Goal: Ask a question: Seek information or help from site administrators or community

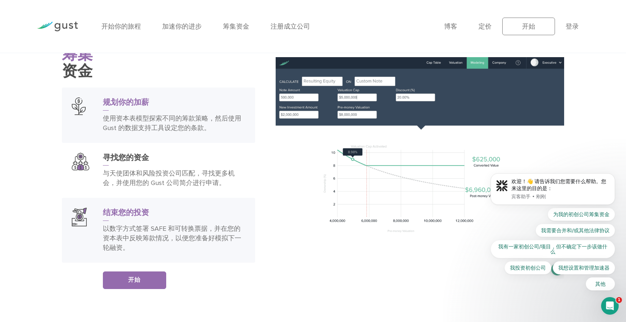
scroll to position [1233, 0]
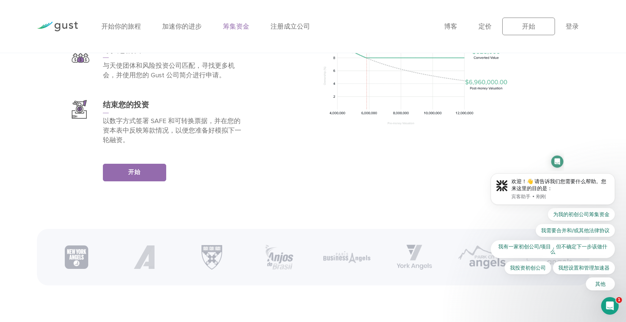
click at [245, 27] on font "筹集资金" at bounding box center [236, 27] width 26 height 8
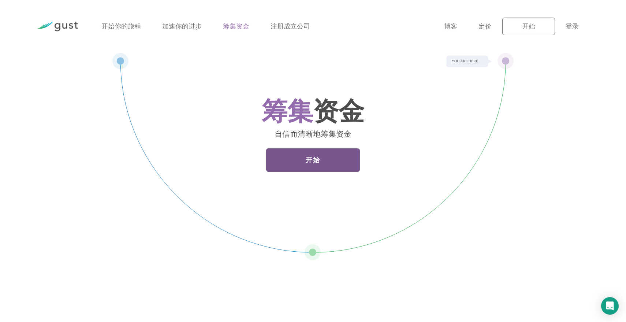
click at [332, 164] on link "开始" at bounding box center [313, 159] width 94 height 23
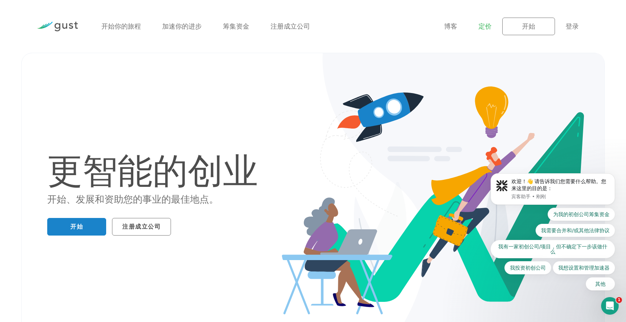
click at [491, 27] on font "定价" at bounding box center [484, 27] width 13 height 8
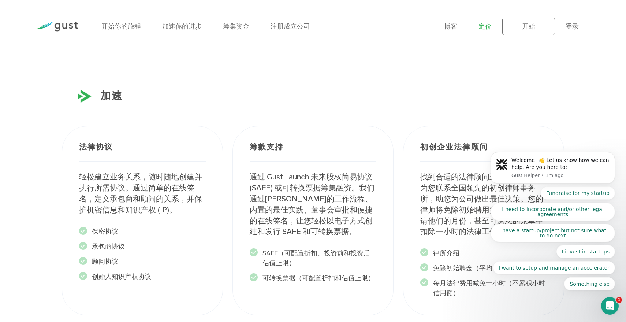
scroll to position [844, 0]
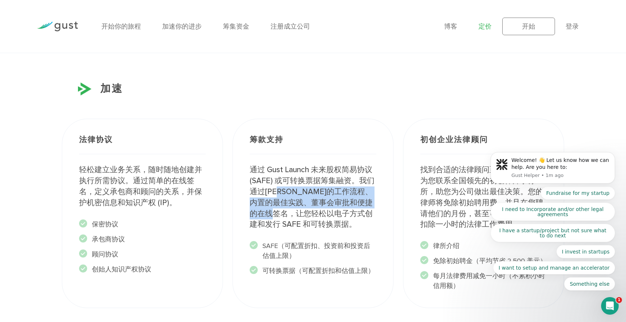
drag, startPoint x: 285, startPoint y: 194, endPoint x: 313, endPoint y: 211, distance: 33.0
click at [313, 211] on font "通过 Gust Launch 未来股权简易协议 (SAFE) 或可转换票据筹集融资。我们通过简洁的工作流程、内置的最佳实践、董事会审批和便捷的在线签名，让您轻…" at bounding box center [311, 197] width 125 height 64
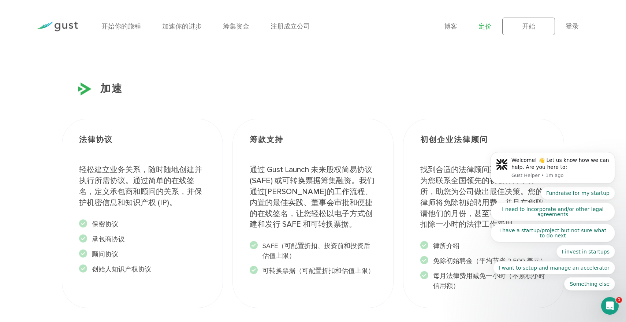
click at [342, 213] on font "通过 Gust Launch 未来股权简易协议 (SAFE) 或可转换票据筹集融资。我们通过简洁的工作流程、内置的最佳实践、董事会审批和便捷的在线签名，让您轻…" at bounding box center [311, 197] width 125 height 64
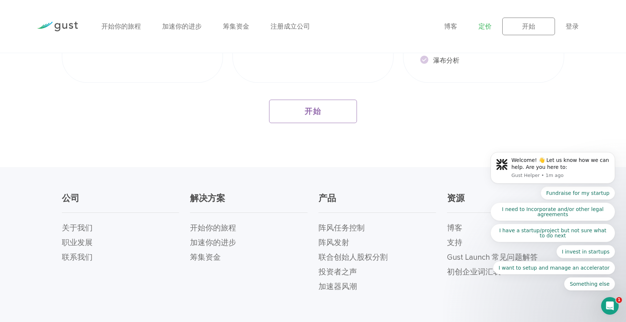
scroll to position [1337, 0]
click at [347, 257] on font "联合创始人股权分割" at bounding box center [352, 255] width 69 height 9
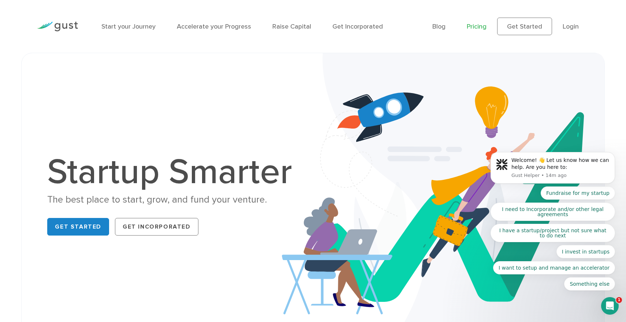
click at [477, 28] on link "Pricing" at bounding box center [476, 27] width 20 height 8
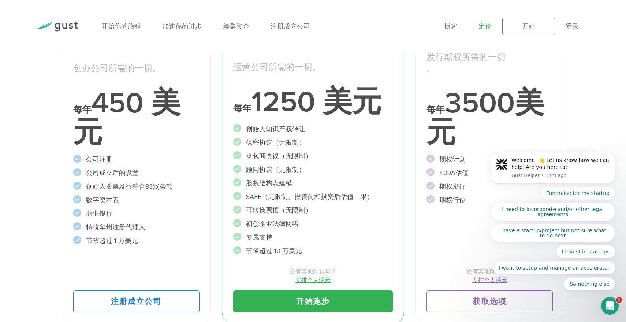
scroll to position [154, 0]
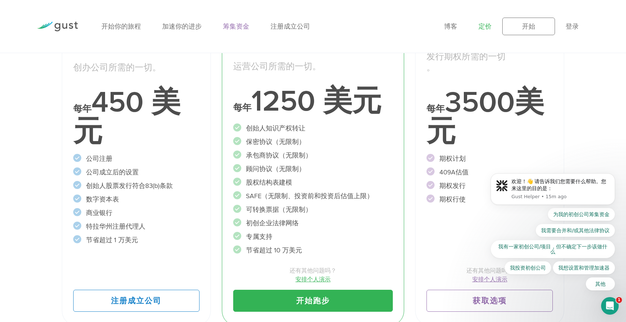
click at [237, 26] on font "筹集资金" at bounding box center [236, 27] width 26 height 8
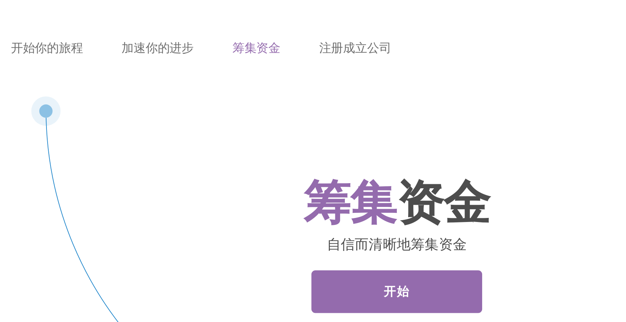
click at [192, 15] on div "开始你的旅程 加速你的进步 筹集资金 注册成立公司" at bounding box center [267, 27] width 342 height 32
click at [183, 27] on font "加速你的进步" at bounding box center [182, 27] width 40 height 8
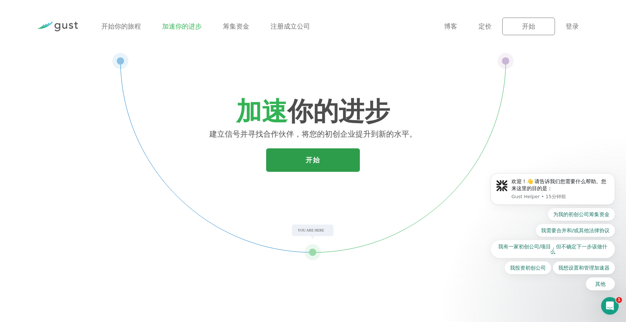
click at [300, 156] on link "开始" at bounding box center [313, 159] width 94 height 23
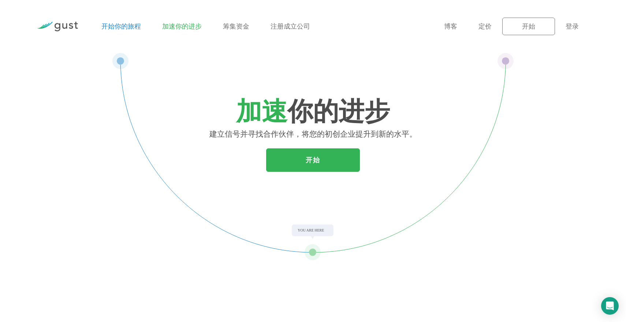
click at [122, 26] on font "开始你的旅程" at bounding box center [121, 27] width 40 height 8
click at [438, 27] on div "博客 常问问题 定价 开始 登录 登录" at bounding box center [516, 27] width 156 height 40
click at [444, 26] on font "博客" at bounding box center [450, 27] width 13 height 8
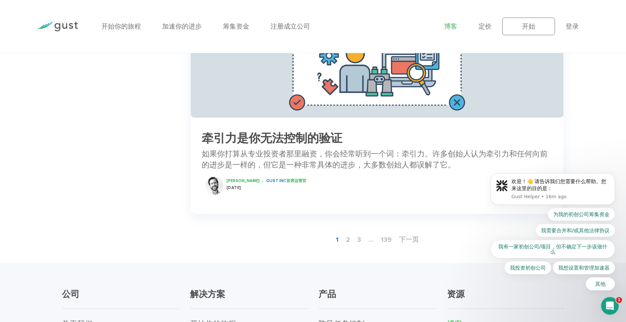
scroll to position [1072, 0]
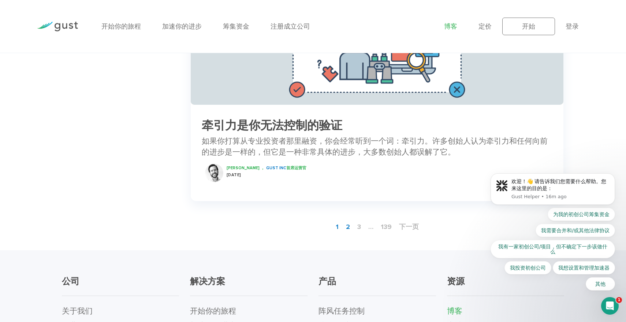
click at [346, 226] on font "2" at bounding box center [348, 227] width 4 height 8
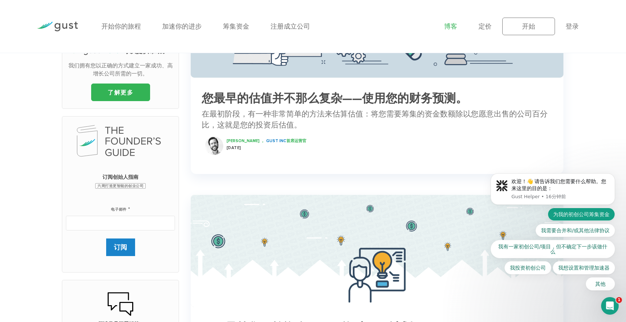
click at [597, 214] on font "为我的初创公司筹集资金" at bounding box center [581, 214] width 56 height 6
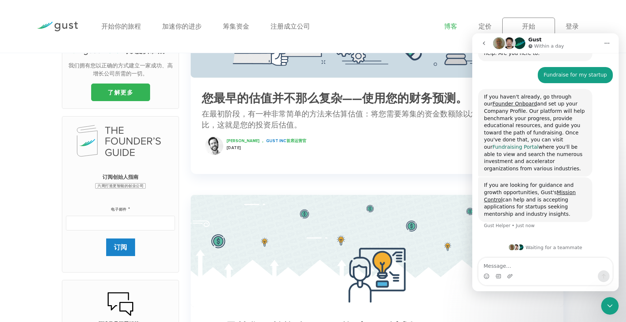
scroll to position [53, 0]
drag, startPoint x: 520, startPoint y: 212, endPoint x: 476, endPoint y: 98, distance: 121.6
click at [476, 98] on div "Welcome! 👋 Let us know how we can help. Are you here to: Gust Helper • 16m ago …" at bounding box center [545, 133] width 146 height 209
copy div "If you haven't already, go through our Founder Onboard and set up your Company …"
click at [543, 217] on div "If you are looking for guidance and growth opportunities, Gust's Mission Contro…" at bounding box center [535, 199] width 114 height 45
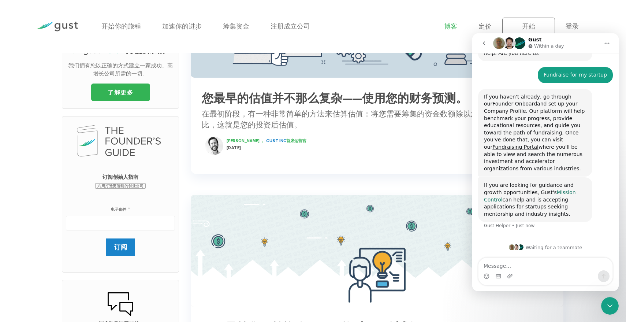
click at [555, 194] on link "Mission Control" at bounding box center [530, 195] width 92 height 13
click at [484, 40] on button "go back" at bounding box center [484, 43] width 14 height 14
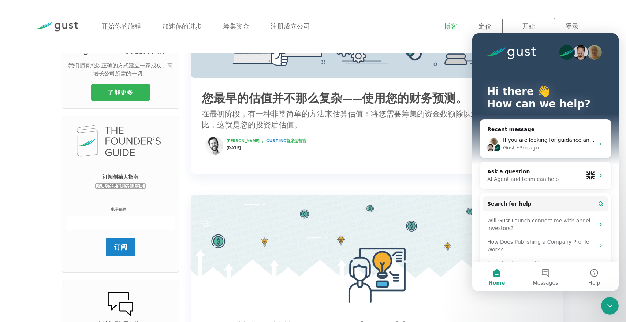
scroll to position [0, 0]
click at [398, 35] on div "开始你的旅程 加速你的进步 筹集资金 注册成立公司" at bounding box center [267, 27] width 342 height 32
click at [541, 277] on button "Messages" at bounding box center [545, 276] width 49 height 29
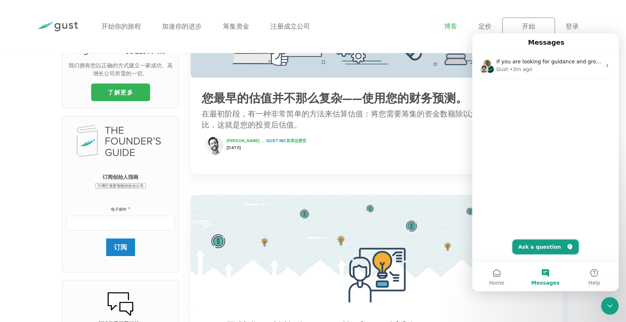
click at [552, 250] on button "Ask a question" at bounding box center [545, 246] width 66 height 15
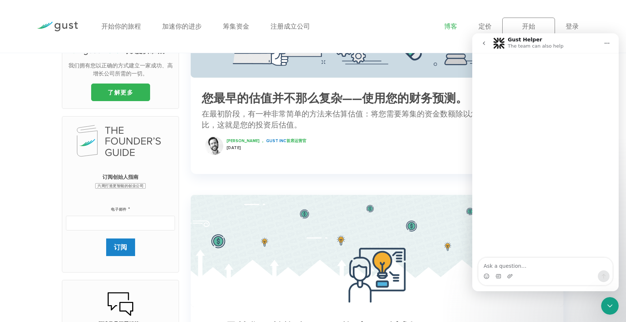
click at [534, 265] on textarea "Ask a question…" at bounding box center [545, 264] width 134 height 12
click at [476, 27] on ul "博客 常问问题 定价 开始 登录 登录" at bounding box center [516, 27] width 145 height 18
click at [483, 24] on font "定价" at bounding box center [484, 27] width 13 height 8
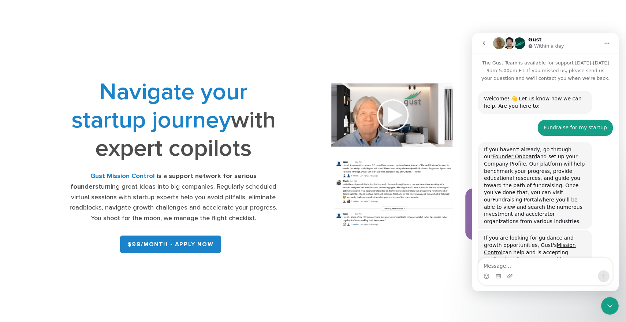
scroll to position [53, 0]
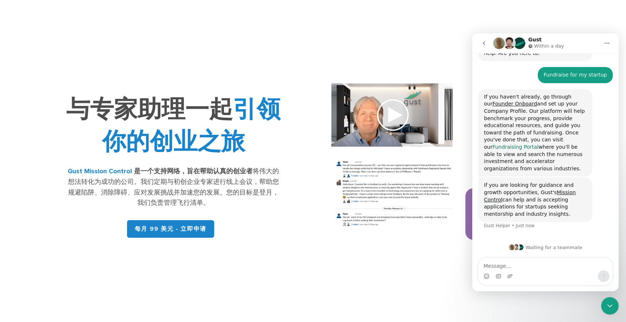
click at [508, 148] on link "Fundraising Portal" at bounding box center [515, 147] width 46 height 6
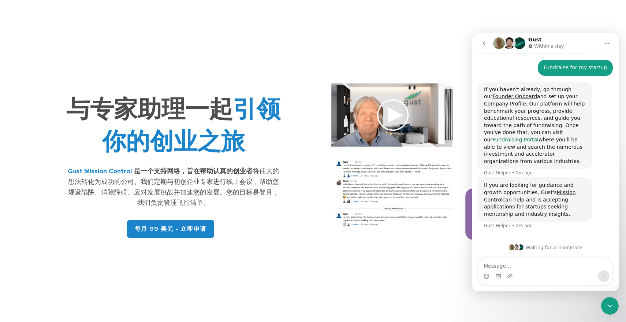
scroll to position [60, 0]
click at [504, 96] on link "Founder Onboard" at bounding box center [514, 96] width 45 height 6
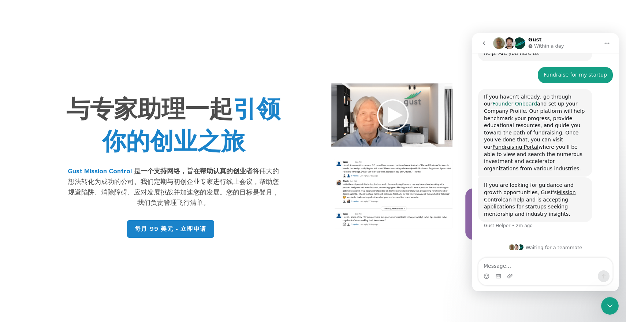
scroll to position [53, 0]
click at [382, 114] on img at bounding box center [452, 166] width 268 height 191
click at [387, 115] on img at bounding box center [452, 166] width 268 height 191
click at [481, 42] on icon "go back" at bounding box center [484, 43] width 6 height 6
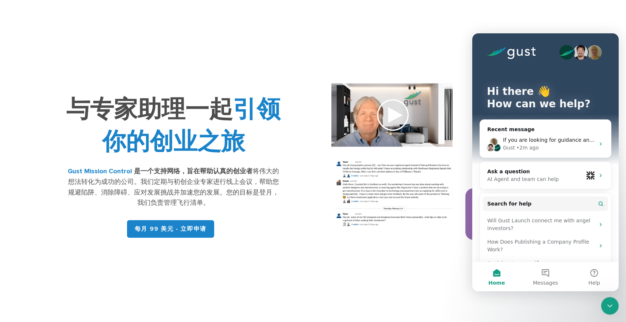
click at [436, 42] on div "办公时间 专家会议 网络 评价 常问问题" at bounding box center [291, 27] width 390 height 32
click at [513, 23] on font "每月 99 美元 – 立即申请" at bounding box center [540, 27] width 82 height 8
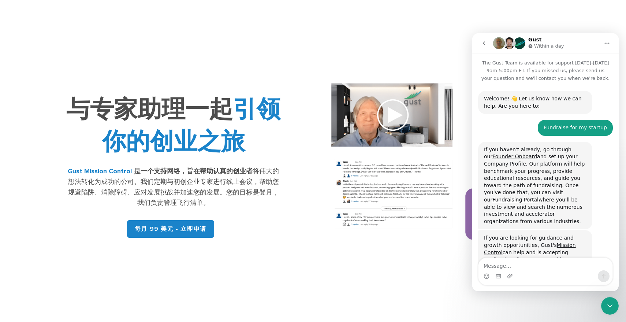
scroll to position [53, 0]
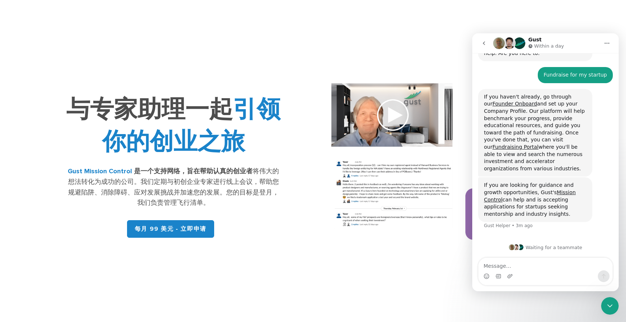
click at [317, 186] on div at bounding box center [452, 166] width 279 height 191
click at [386, 114] on img at bounding box center [452, 166] width 268 height 191
click at [610, 308] on icon "Close Intercom Messenger" at bounding box center [609, 305] width 9 height 9
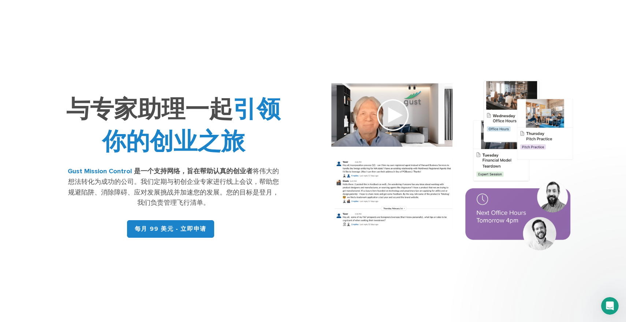
scroll to position [10, 0]
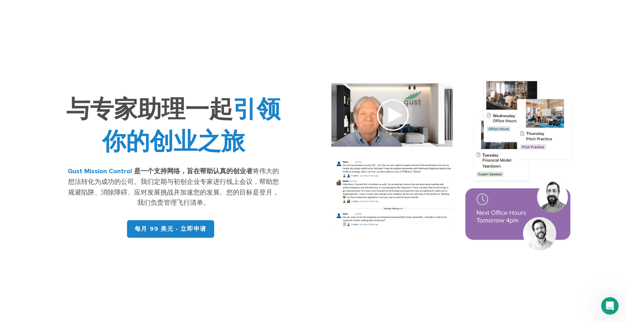
click at [386, 115] on img at bounding box center [452, 166] width 268 height 191
click at [401, 115] on img at bounding box center [452, 166] width 268 height 191
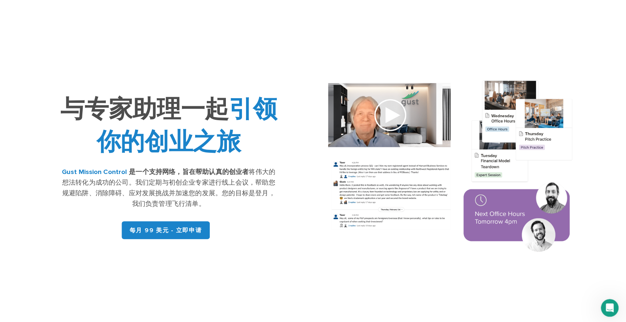
scroll to position [0, 0]
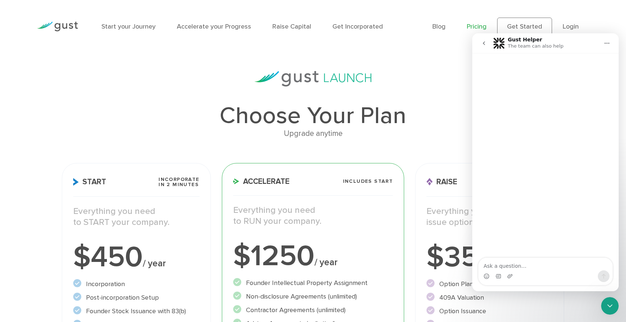
click at [285, 116] on h1 "Choose Your Plan" at bounding box center [313, 115] width 502 height 23
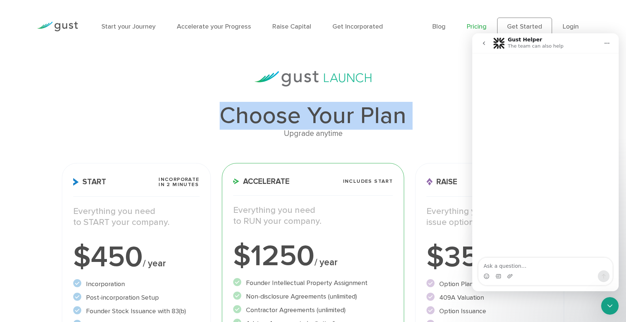
click at [285, 116] on h1 "Choose Your Plan" at bounding box center [313, 115] width 502 height 23
copy div "Choose Your Plan"
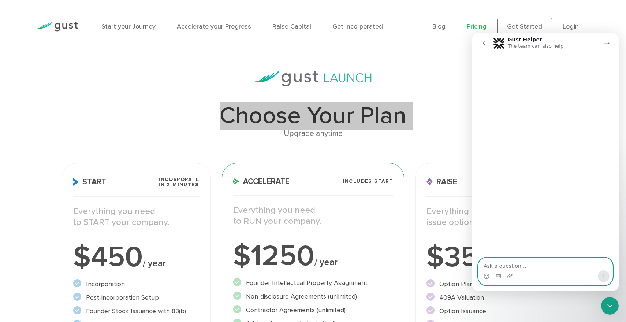
click at [522, 267] on textarea "Ask a question…" at bounding box center [545, 264] width 134 height 12
paste textarea "Choose Your Plan"
type textarea "Choose Your Plan"
click at [603, 277] on icon "Send a message…" at bounding box center [603, 276] width 6 height 6
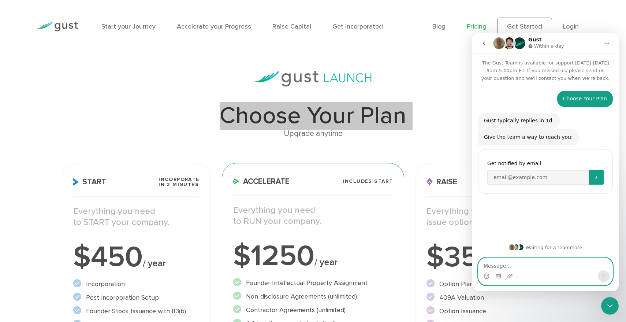
paste textarea "I’d like to ask, if I choose the basic plan, can I upgrade next month?"
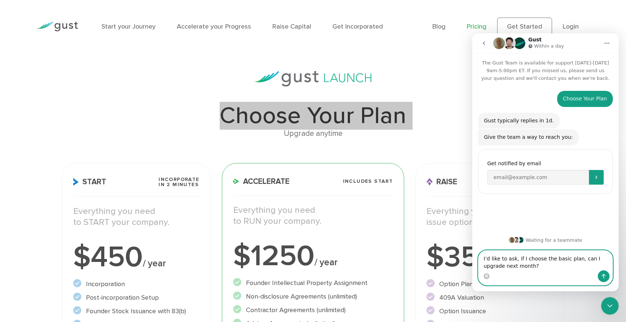
type textarea "I’d like to ask, if I choose the basic plan, can I upgrade next month?"
click at [598, 273] on button "Send a message…" at bounding box center [603, 276] width 12 height 12
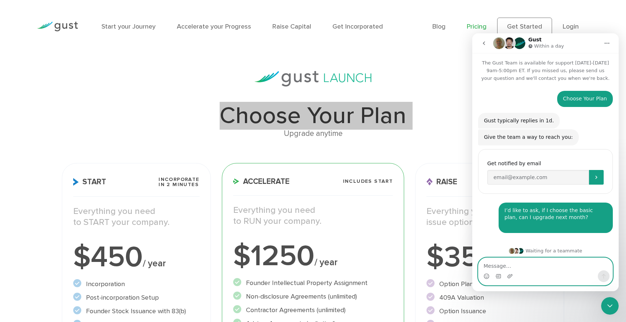
scroll to position [3, 0]
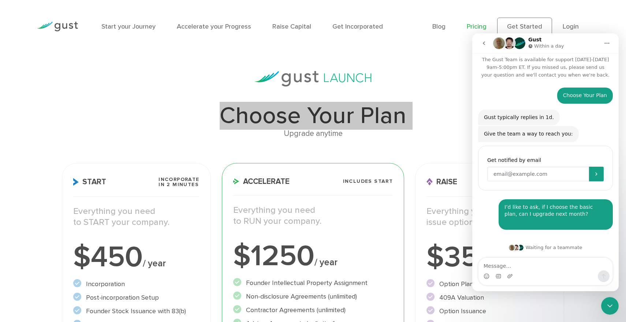
click at [509, 174] on input "Enter your email" at bounding box center [538, 173] width 102 height 15
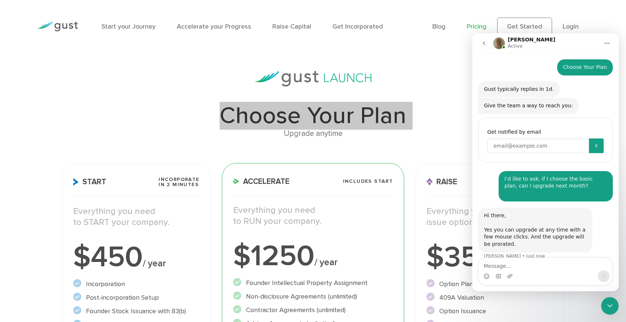
scroll to position [41, 0]
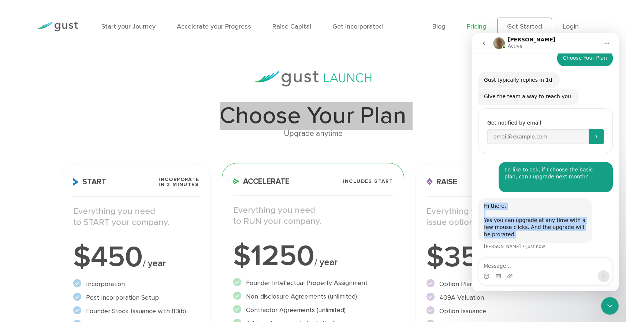
drag, startPoint x: 484, startPoint y: 204, endPoint x: 511, endPoint y: 233, distance: 39.8
click at [511, 233] on div "Hi there, Yes you can upgrade at any time with a few mouse clicks. And the upgr…" at bounding box center [535, 220] width 102 height 36
copy div "Hi there, Yes you can upgrade at any time with a few mouse clicks. And the upgr…"
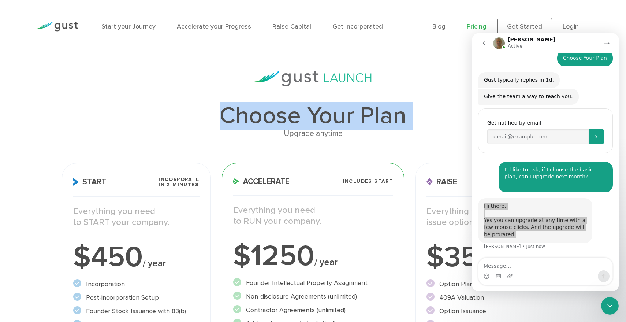
click at [140, 137] on div "Upgrade anytime" at bounding box center [313, 133] width 502 height 12
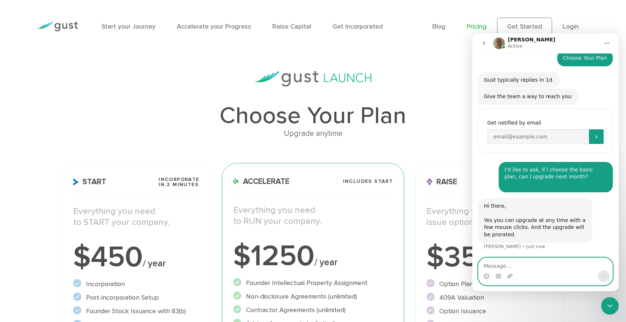
click at [546, 267] on textarea "Message…" at bounding box center [545, 264] width 134 height 12
paste textarea "Also, you provide a registered address, but do you offer a shared physical addr…"
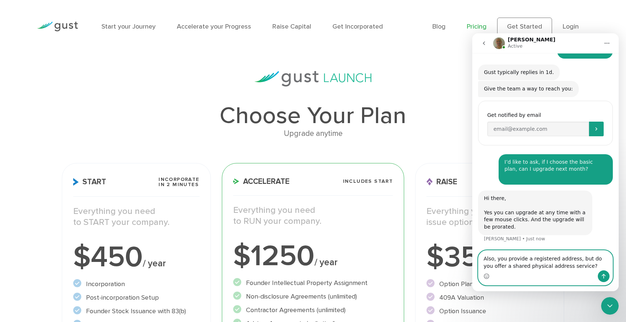
type textarea "Also, you provide a registered address, but do you offer a shared physical addr…"
click at [600, 271] on button "Send a message…" at bounding box center [603, 276] width 12 height 12
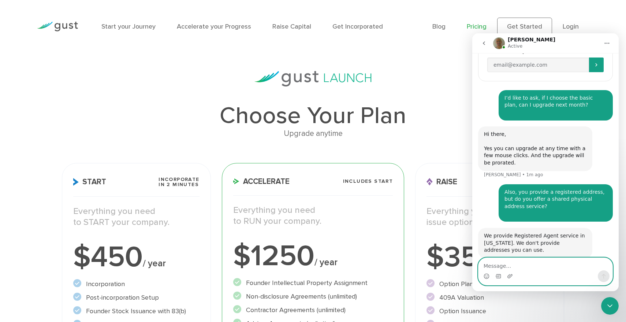
scroll to position [127, 0]
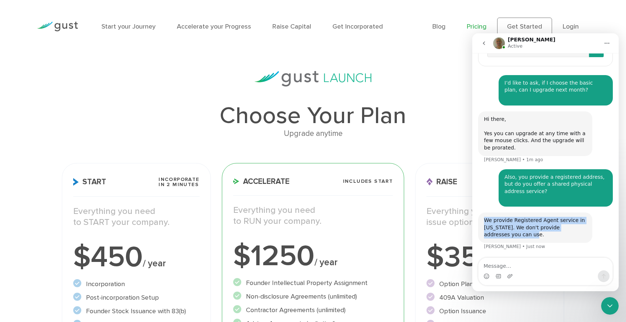
drag, startPoint x: 484, startPoint y: 221, endPoint x: 506, endPoint y: 234, distance: 25.2
click at [506, 234] on div "We provide Registered Agent service in [US_STATE]. We don't provide addresses y…" at bounding box center [535, 228] width 102 height 22
copy div "We provide Registered Agent service in [US_STATE]. We don't provide addresses y…"
click at [181, 84] on div at bounding box center [313, 78] width 502 height 15
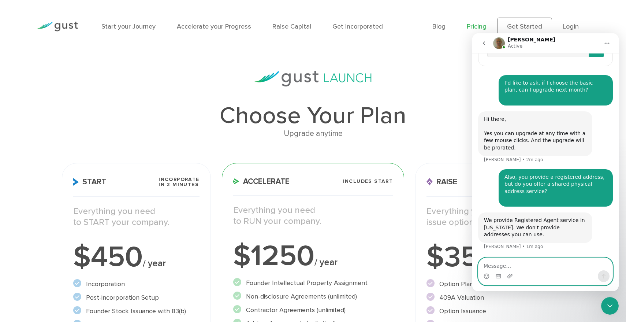
click at [513, 266] on textarea "Message…" at bounding box center [545, 264] width 134 height 12
paste textarea "Then how should I receive letters from the tax office and the government? I’m b…"
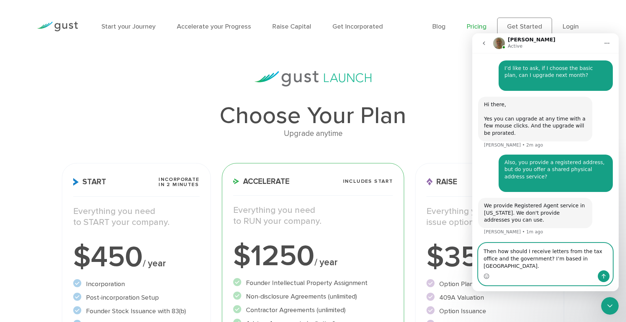
type textarea "Then how should I receive letters from the tax office and the government? I’m b…"
click at [606, 275] on icon "Send a message…" at bounding box center [603, 276] width 6 height 6
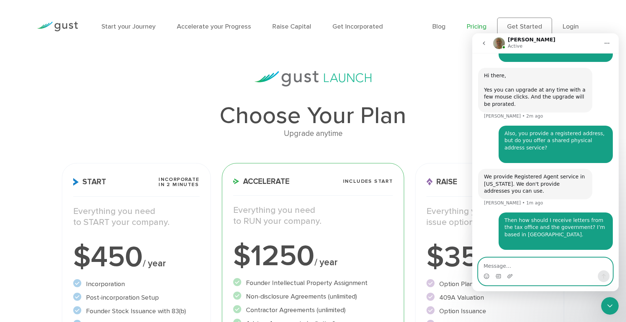
scroll to position [199, 0]
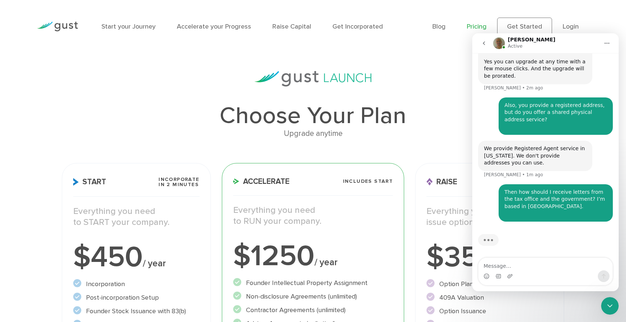
click at [499, 40] on img "Intercom messenger" at bounding box center [499, 43] width 12 height 12
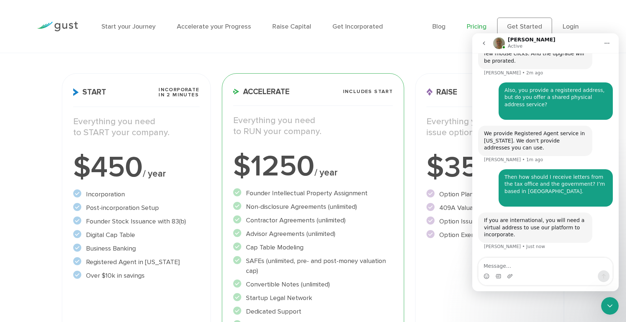
scroll to position [214, 0]
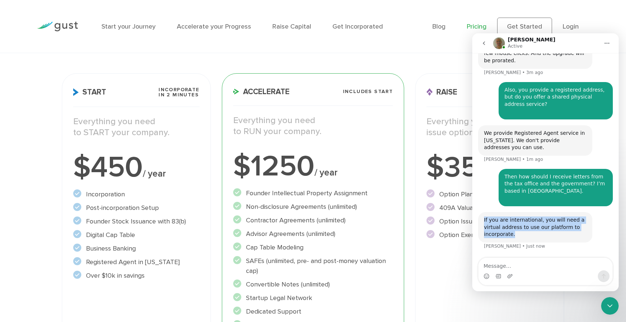
drag, startPoint x: 517, startPoint y: 236, endPoint x: 479, endPoint y: 223, distance: 40.1
click at [479, 223] on div "If you are international, you will need a virtual address to use our platform t…" at bounding box center [535, 227] width 114 height 30
copy div "If you are international, you will need a virtual address to use our platform t…"
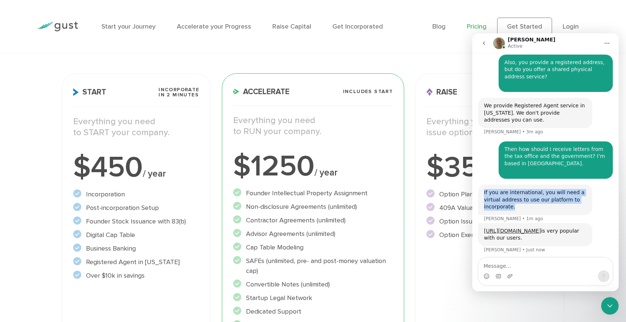
scroll to position [245, 0]
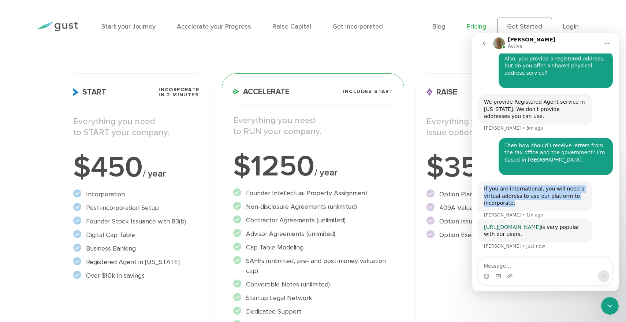
click at [518, 228] on link "[URL][DOMAIN_NAME]" at bounding box center [512, 227] width 57 height 6
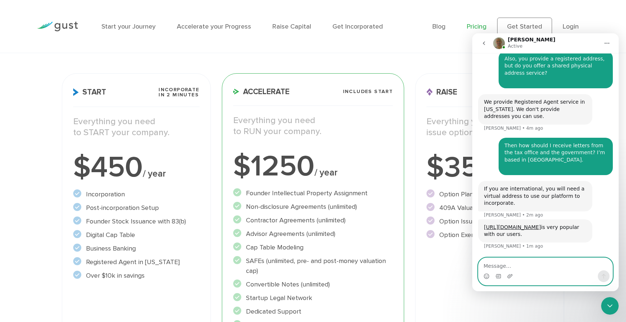
click at [500, 264] on textarea "Message…" at bounding box center [545, 264] width 134 height 12
type textarea "thanks [PERSON_NAME]"
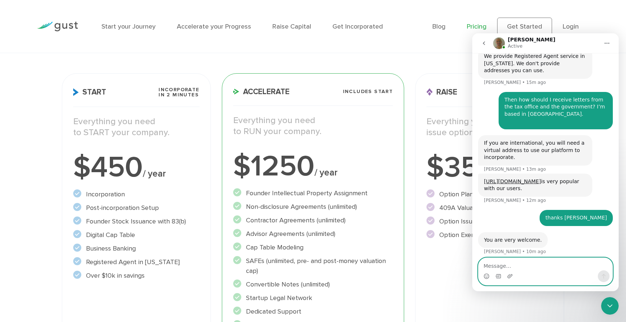
scroll to position [296, 0]
